Goal: Find specific page/section: Find specific page/section

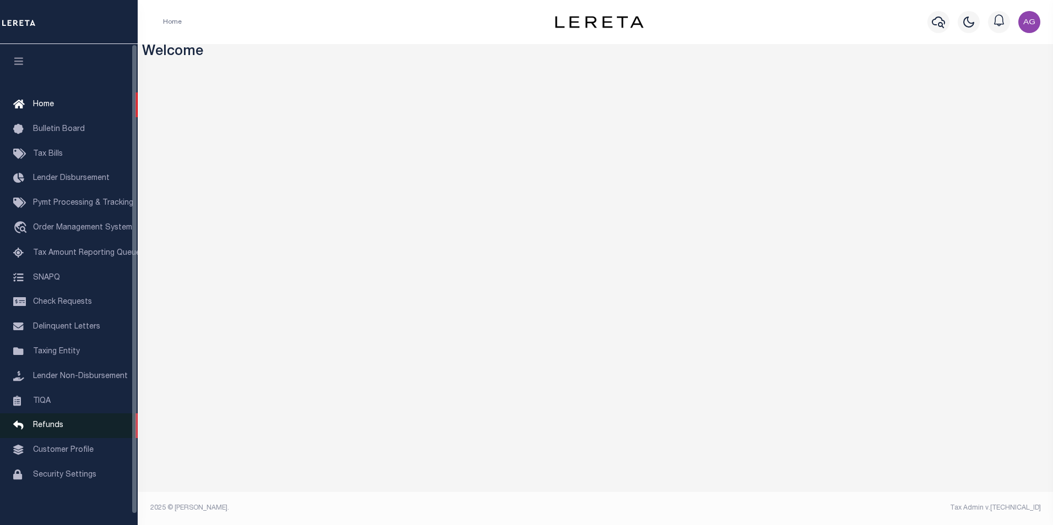
click at [50, 430] on span "Refunds" at bounding box center [48, 426] width 30 height 8
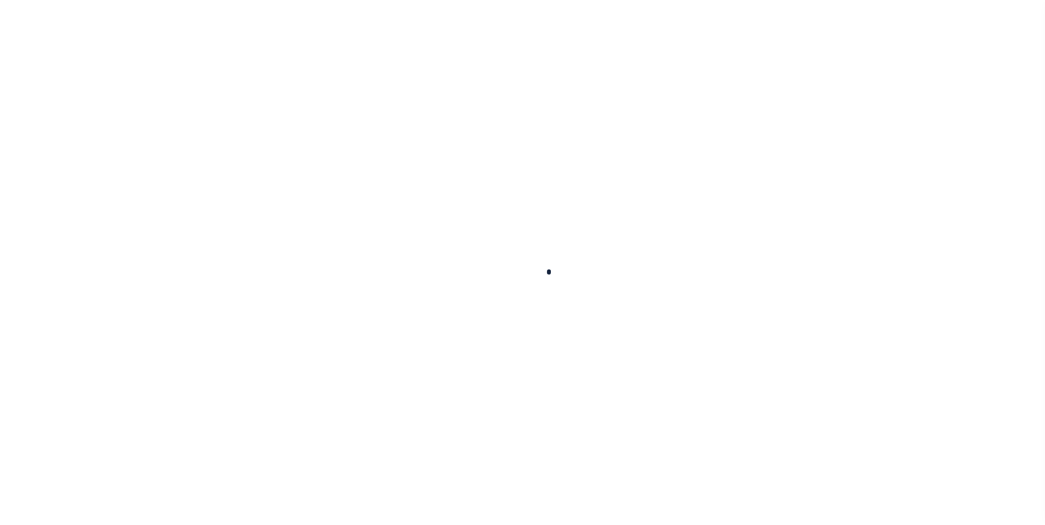
scroll to position [11, 0]
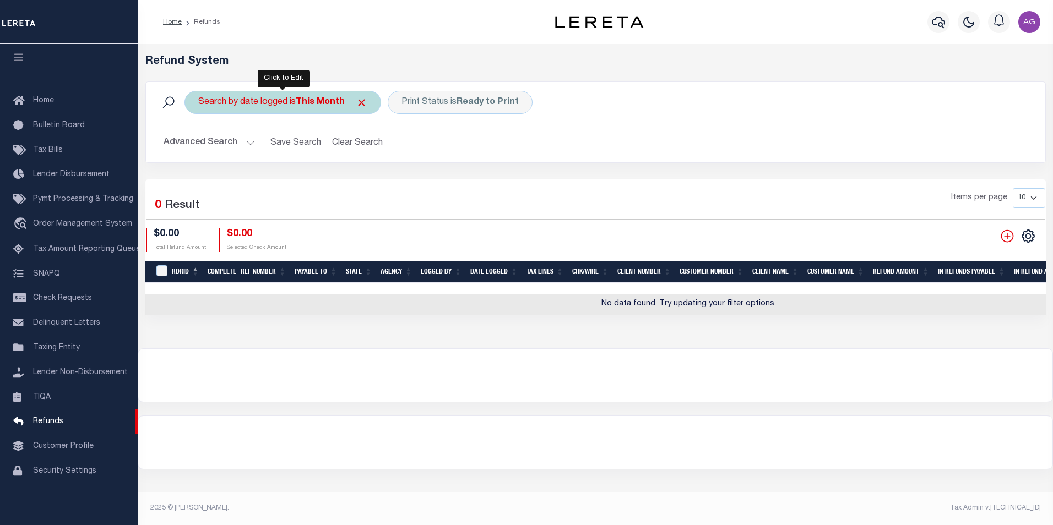
click at [344, 101] on b "This Month" at bounding box center [320, 102] width 49 height 9
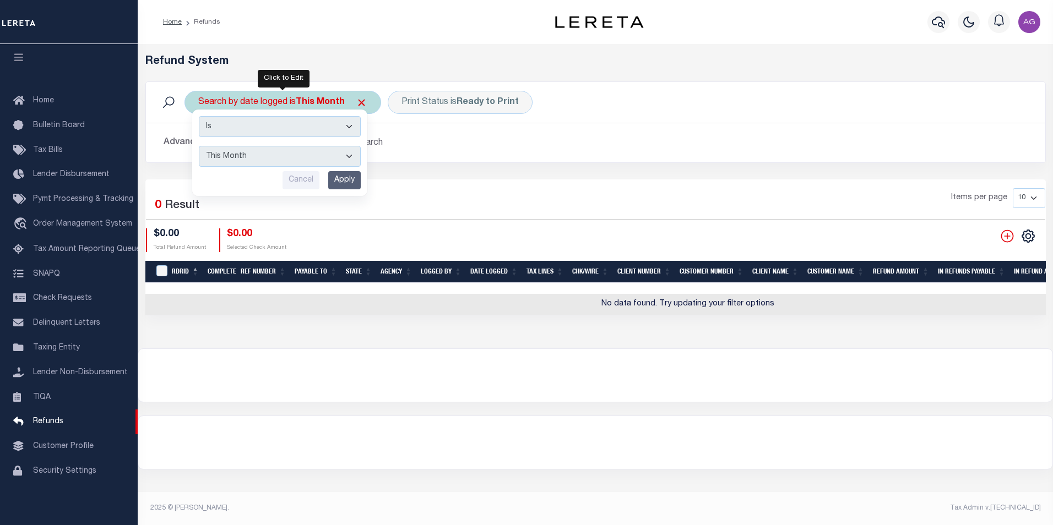
click at [346, 153] on select "This Month Last Month Last Three Months This Year Last Year" at bounding box center [280, 156] width 162 height 21
click at [351, 179] on input "Apply" at bounding box center [344, 180] width 32 height 18
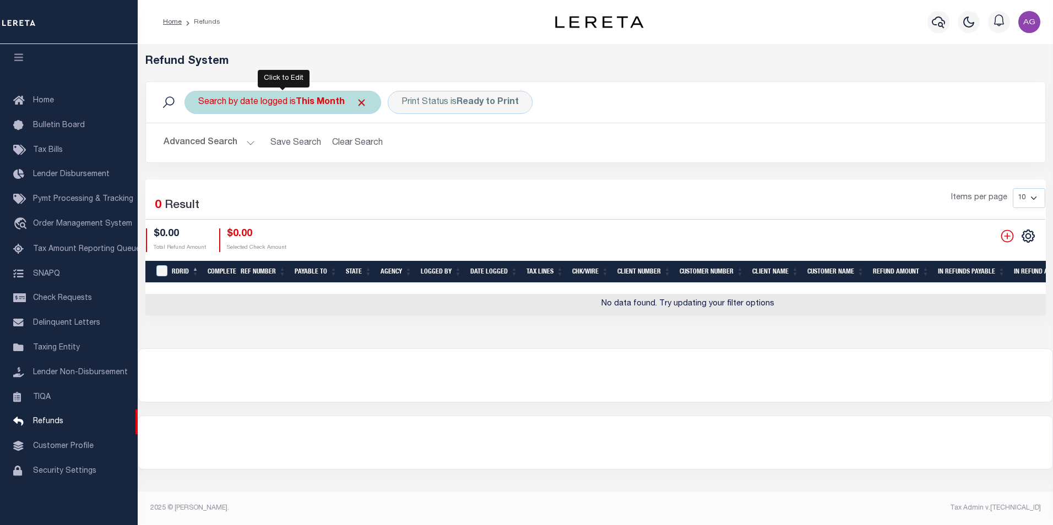
click at [348, 105] on div "Search by date logged is This Month" at bounding box center [283, 102] width 197 height 23
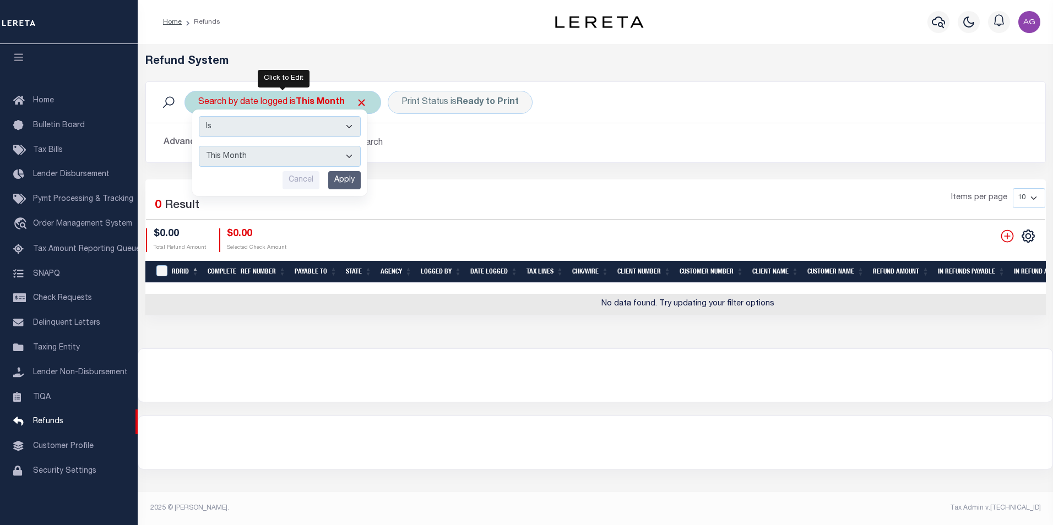
click at [265, 128] on select "Is Contains" at bounding box center [280, 126] width 162 height 21
click at [345, 182] on input "Apply" at bounding box center [344, 180] width 32 height 18
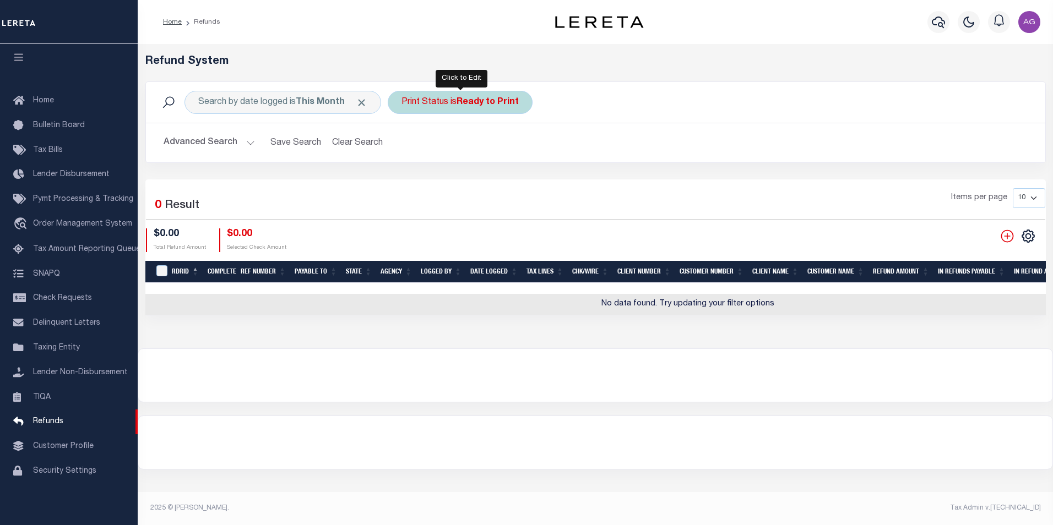
click at [491, 100] on b "Ready to Print" at bounding box center [488, 102] width 62 height 9
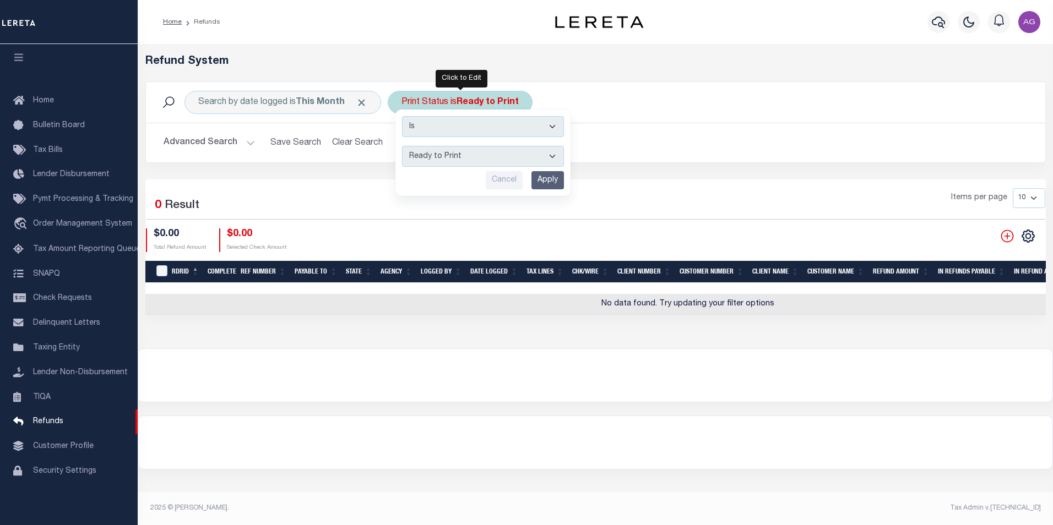
click at [548, 156] on select "--ALL-- Ready to Write Ready to Print Printed" at bounding box center [483, 156] width 162 height 21
select select "Printed"
click at [403, 146] on select "--ALL-- Ready to Write Ready to Print Printed" at bounding box center [483, 156] width 162 height 21
click at [539, 178] on input "Apply" at bounding box center [548, 180] width 32 height 18
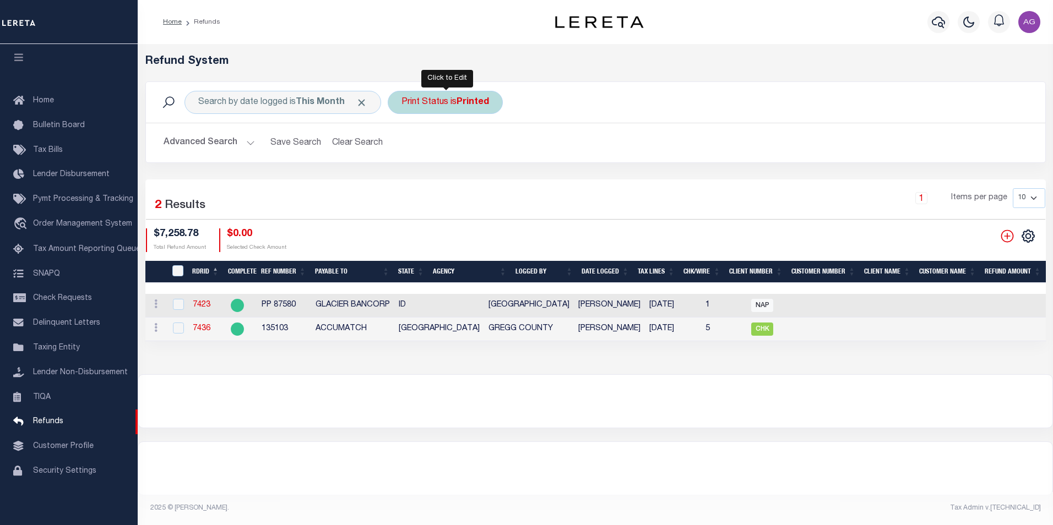
click at [461, 104] on b "Printed" at bounding box center [473, 102] width 32 height 9
select select "Printed"
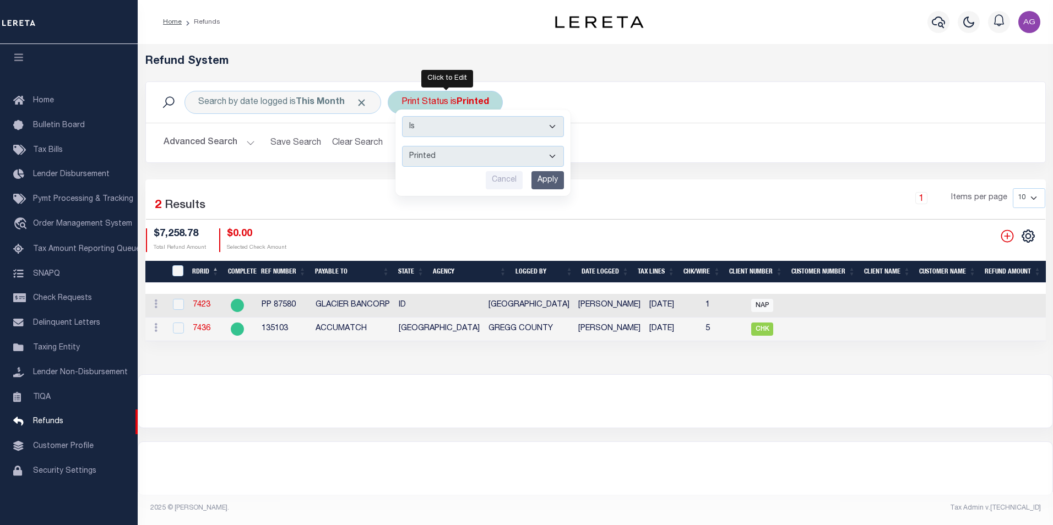
click at [462, 153] on select "--ALL-- Ready to Write Ready to Print Printed" at bounding box center [483, 156] width 162 height 21
click at [513, 179] on input "Cancel" at bounding box center [504, 180] width 37 height 18
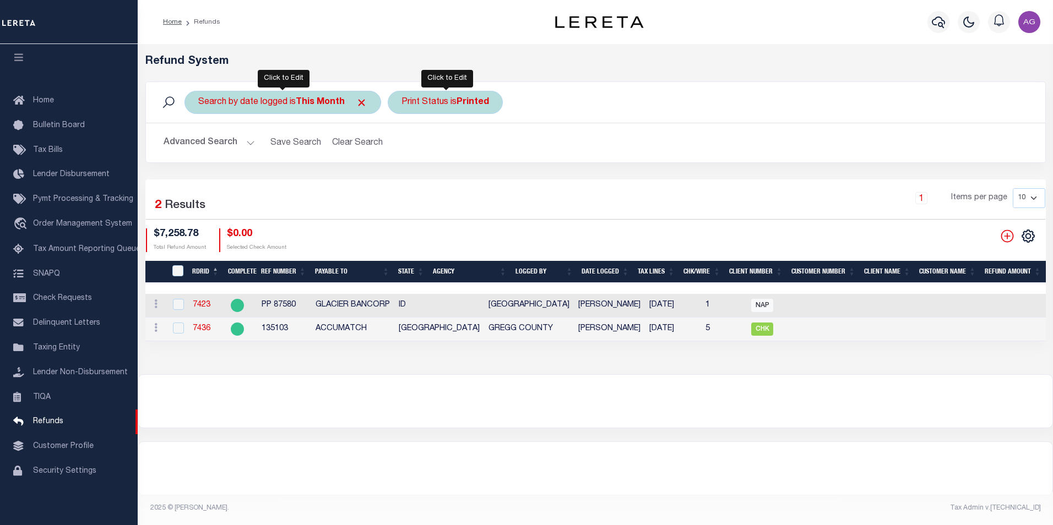
click at [346, 103] on div "Search by date logged is This Month" at bounding box center [283, 102] width 197 height 23
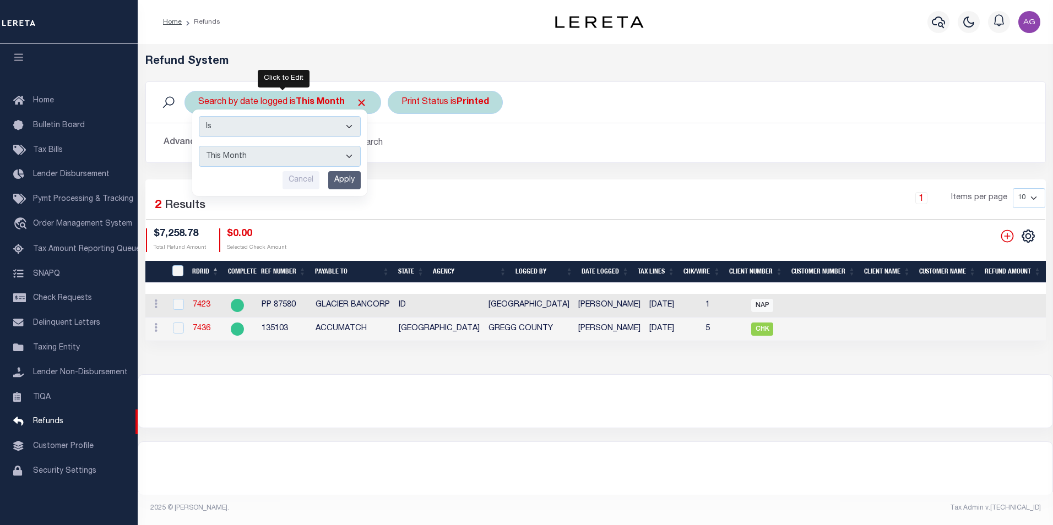
click at [353, 153] on select "This Month Last Month Last Three Months This Year Last Year" at bounding box center [280, 156] width 162 height 21
select select "Last Month"
click at [199, 146] on select "This Month Last Month Last Three Months This Year Last Year" at bounding box center [280, 156] width 162 height 21
click at [349, 180] on input "Apply" at bounding box center [344, 180] width 32 height 18
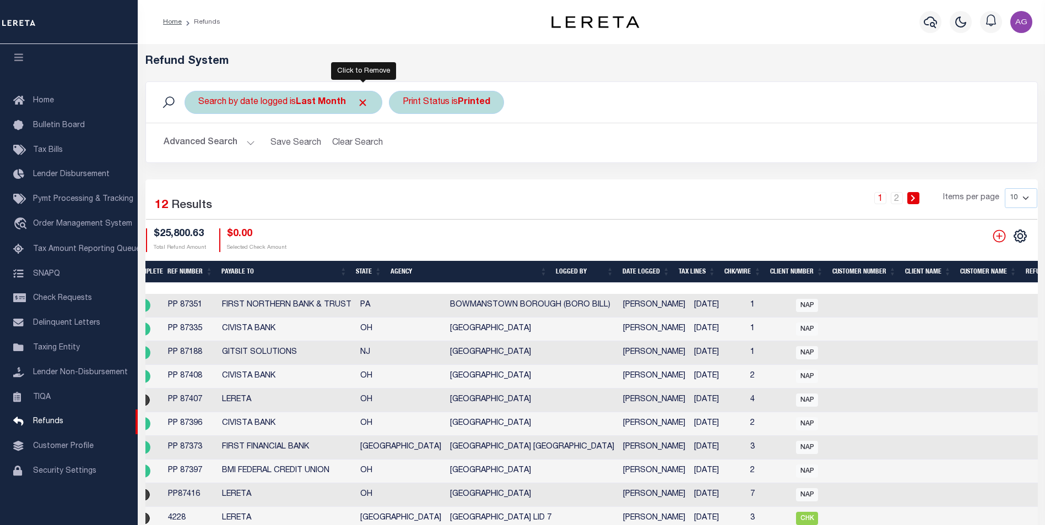
click at [361, 102] on span "Click to Remove" at bounding box center [363, 103] width 12 height 12
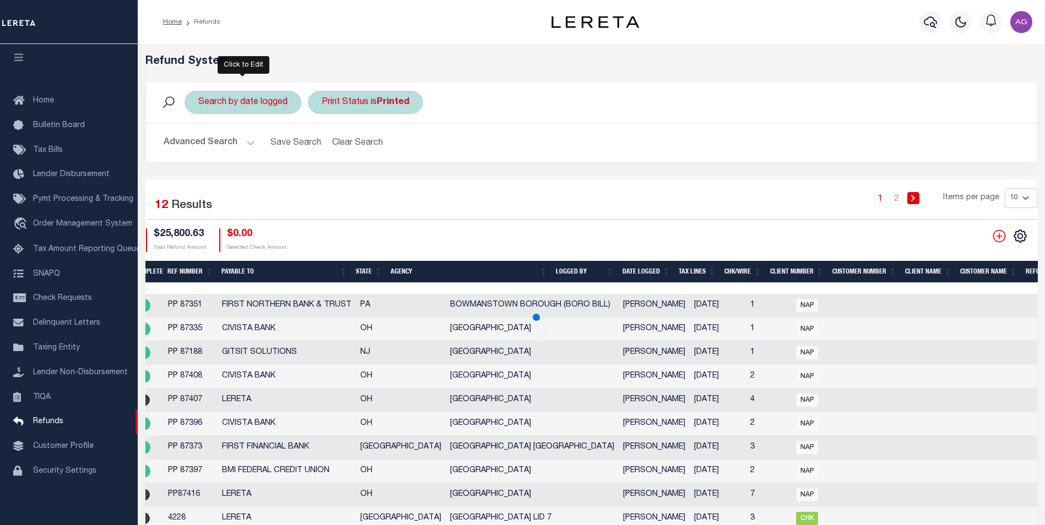
click at [283, 105] on div "Search by date logged" at bounding box center [243, 102] width 117 height 23
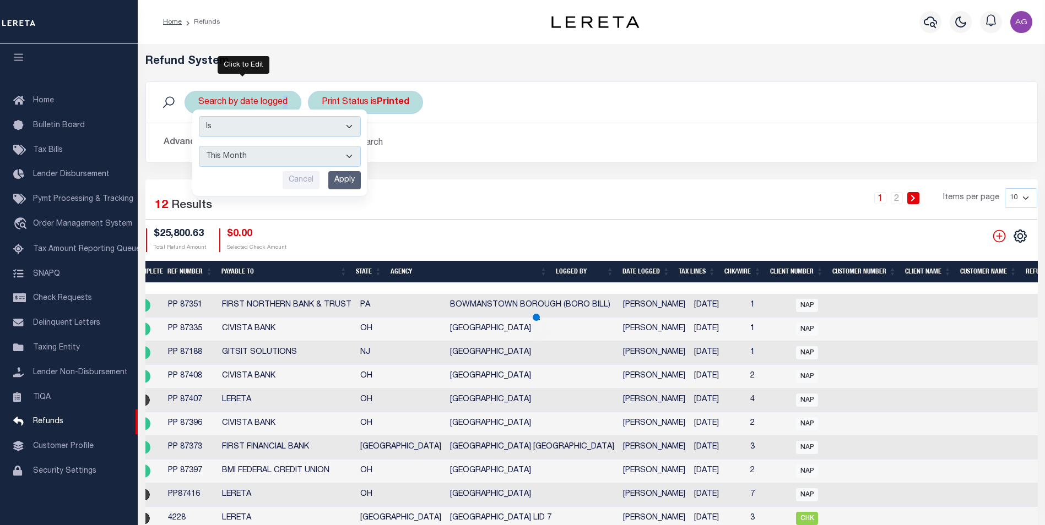
click at [307, 127] on select "Is Contains" at bounding box center [280, 126] width 162 height 21
select select "c"
click at [199, 116] on select "Is Contains" at bounding box center [280, 126] width 162 height 21
click at [350, 183] on input "Apply" at bounding box center [344, 180] width 32 height 18
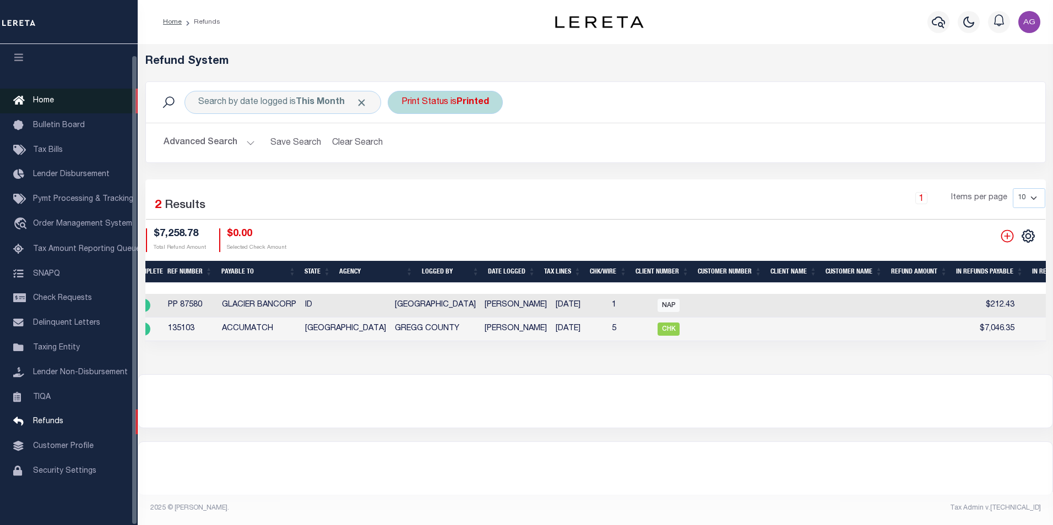
click at [36, 97] on span "Home" at bounding box center [43, 101] width 21 height 8
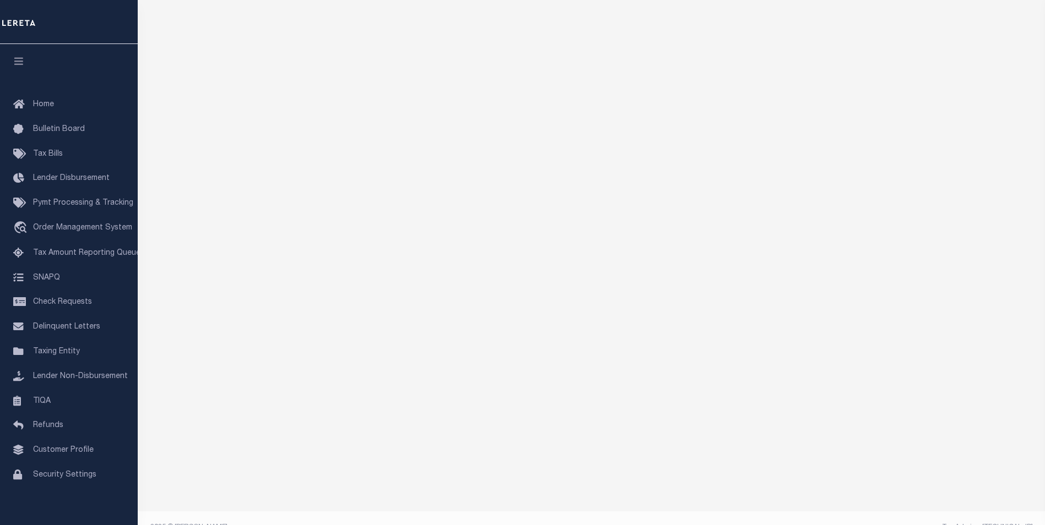
scroll to position [165, 0]
